Goal: Task Accomplishment & Management: Manage account settings

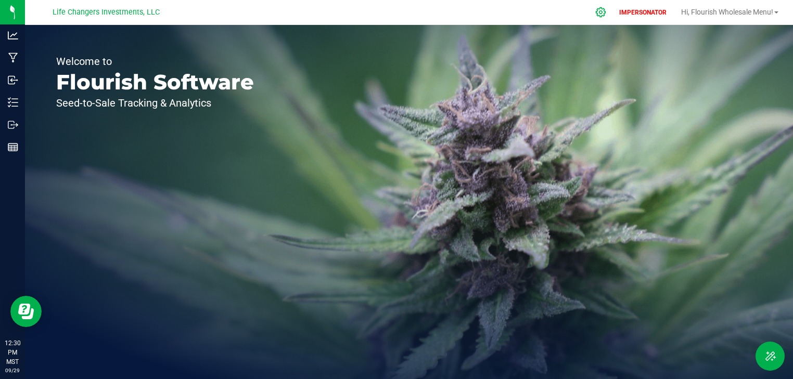
click at [591, 10] on div at bounding box center [601, 12] width 26 height 22
click at [598, 10] on icon at bounding box center [600, 12] width 11 height 11
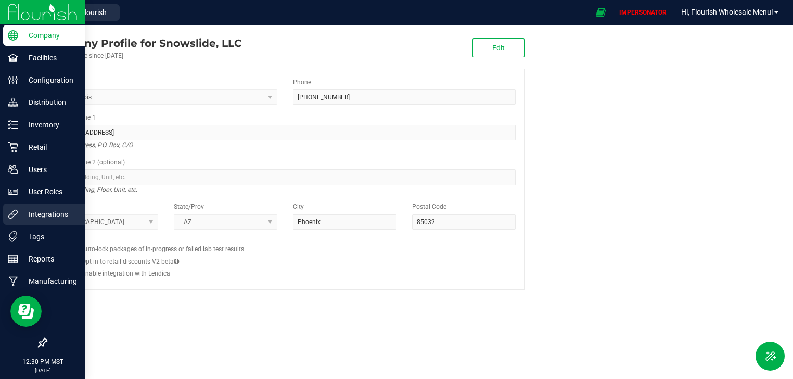
click at [44, 211] on p "Integrations" at bounding box center [49, 214] width 62 height 12
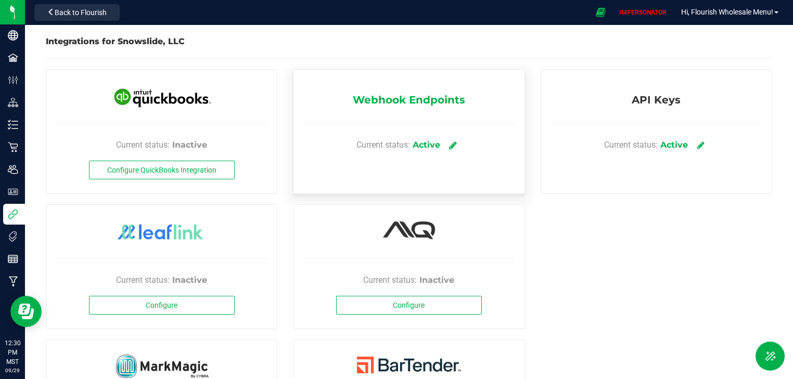
click at [450, 146] on icon at bounding box center [454, 144] width 8 height 9
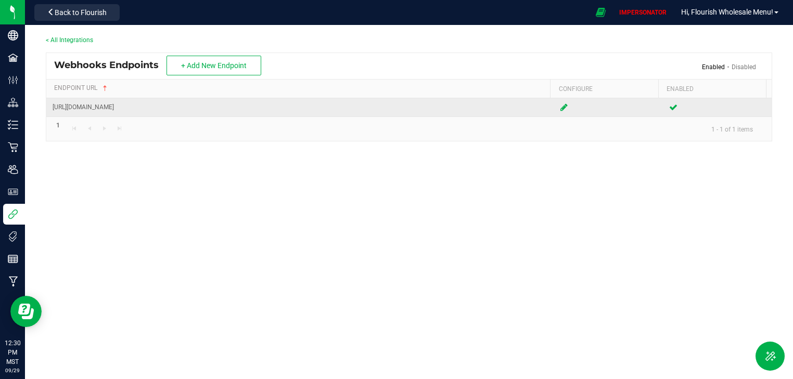
click at [560, 109] on icon at bounding box center [563, 107] width 7 height 6
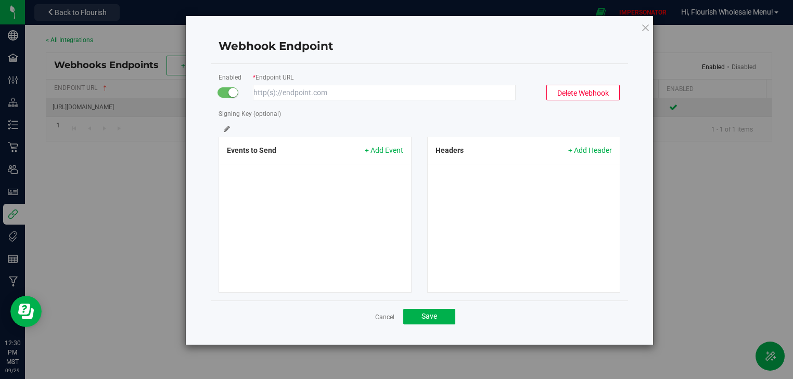
type input "[URL][DOMAIN_NAME]"
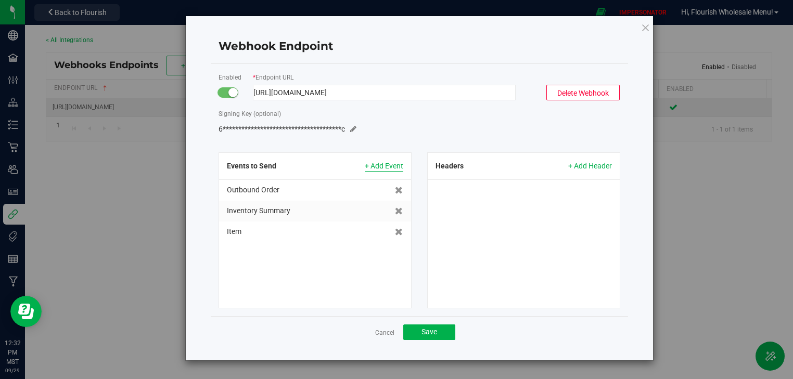
click at [380, 162] on span "+ Add Event" at bounding box center [384, 166] width 39 height 11
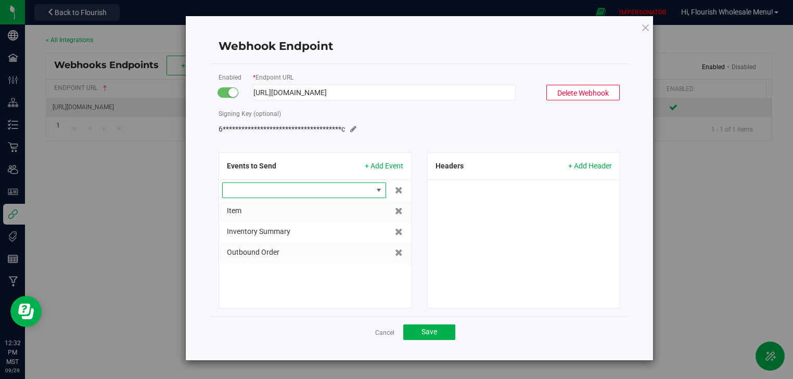
click at [381, 195] on span at bounding box center [379, 190] width 13 height 15
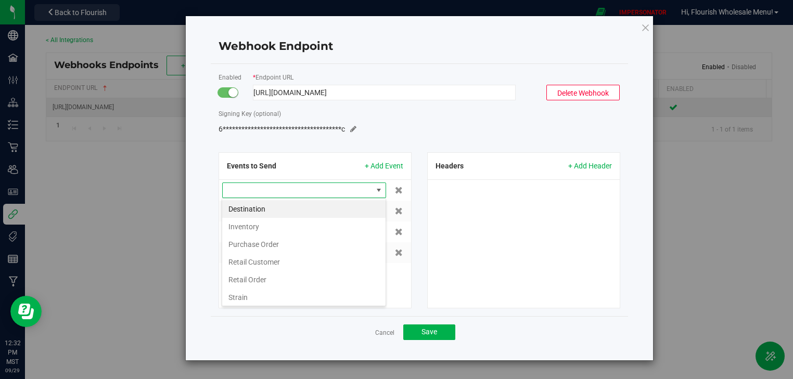
scroll to position [15, 164]
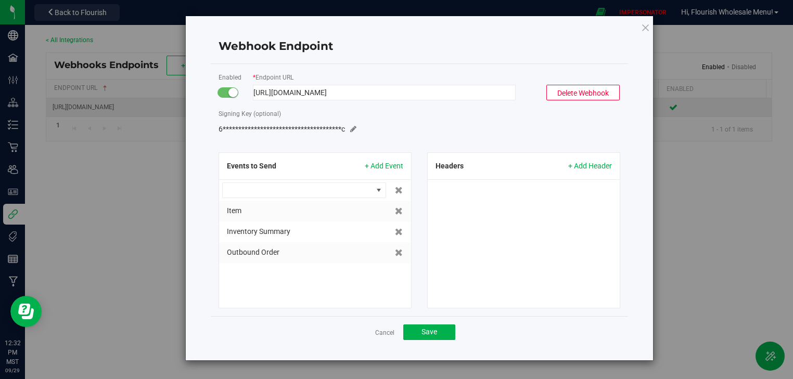
click at [399, 143] on form "**********" at bounding box center [420, 190] width 402 height 237
click at [397, 253] on icon at bounding box center [399, 252] width 8 height 7
click at [399, 234] on icon at bounding box center [399, 231] width 8 height 7
click at [433, 337] on button "Save" at bounding box center [429, 333] width 52 height 16
